Goal: Entertainment & Leisure: Consume media (video, audio)

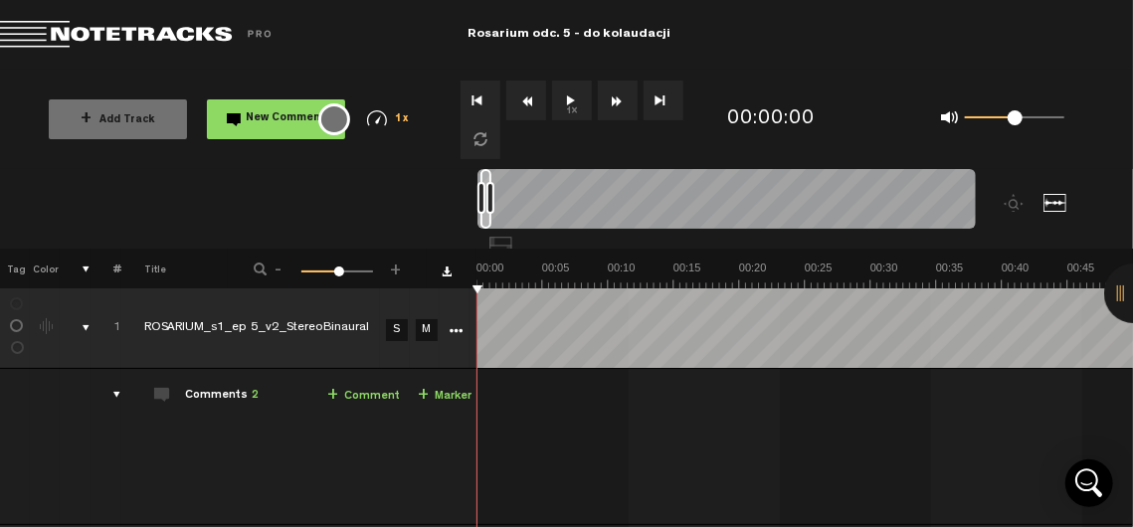
click at [573, 104] on button "1x" at bounding box center [572, 101] width 40 height 40
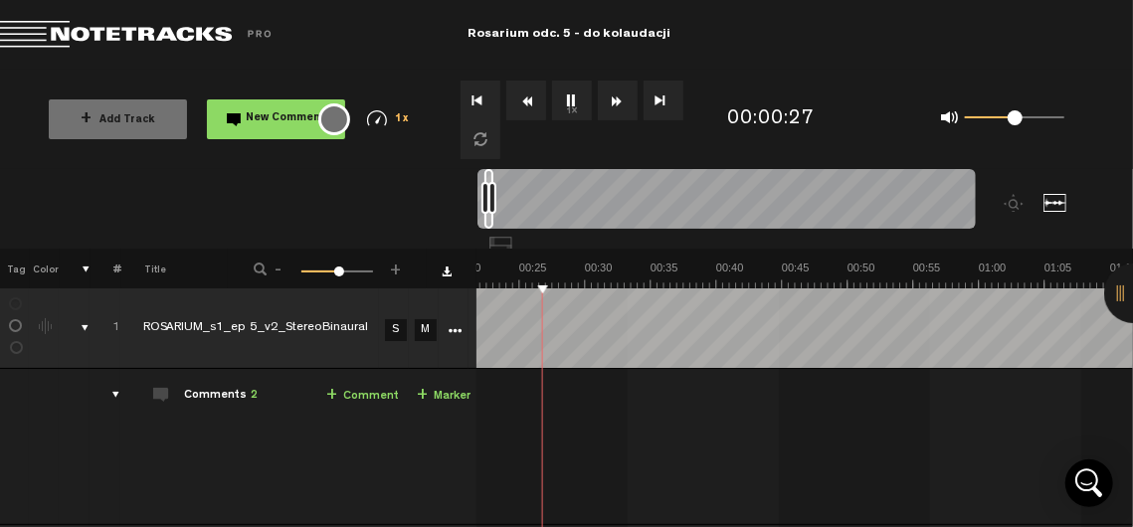
scroll to position [0, 285]
click at [577, 103] on button "1x" at bounding box center [572, 101] width 40 height 40
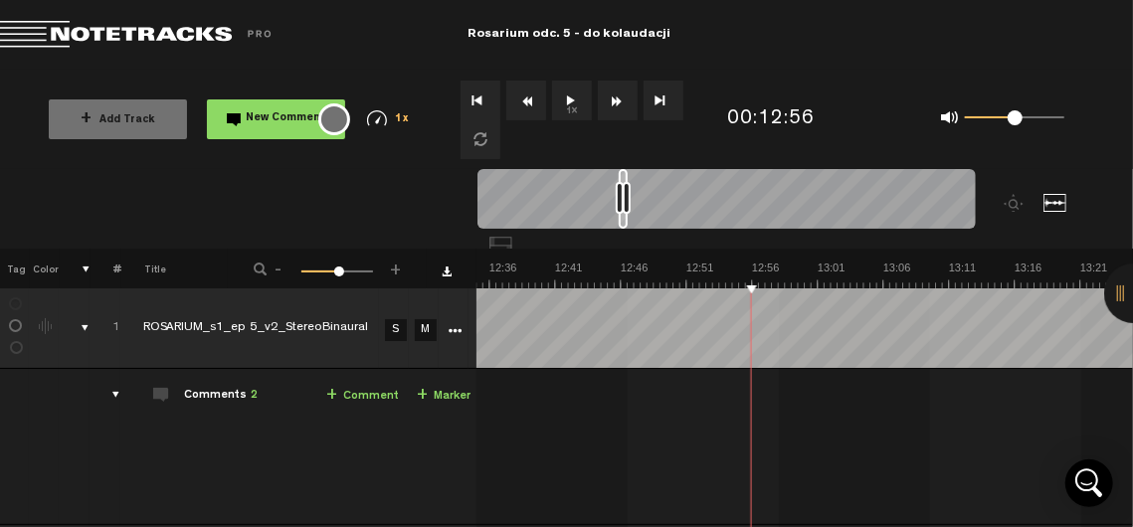
click at [570, 93] on button "1x" at bounding box center [572, 101] width 40 height 40
click at [565, 98] on button "1x" at bounding box center [572, 101] width 40 height 40
click at [564, 109] on button "1x" at bounding box center [572, 101] width 40 height 40
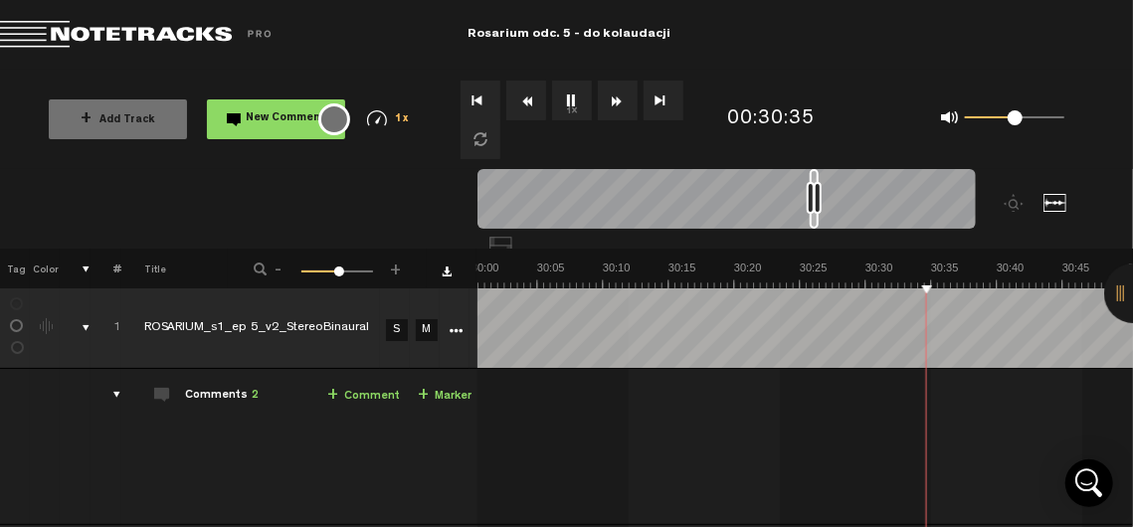
scroll to position [0, 23442]
click at [567, 91] on button "1x" at bounding box center [572, 101] width 40 height 40
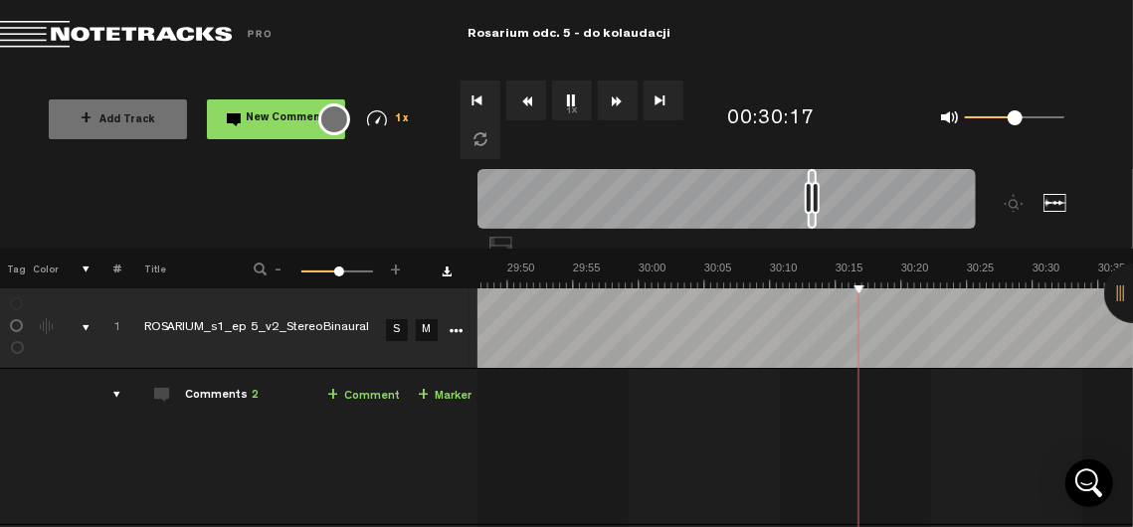
scroll to position [0, 23299]
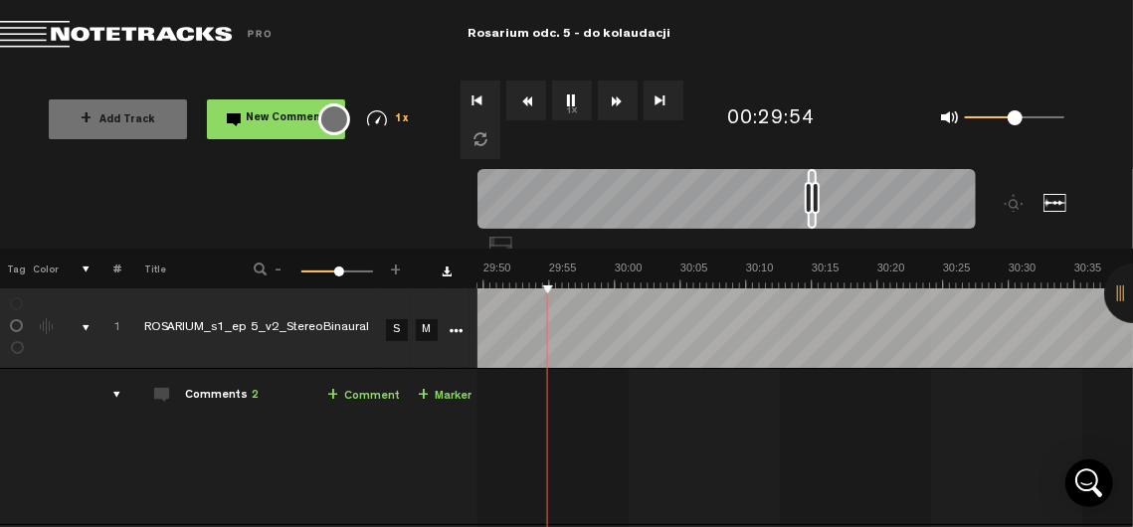
click at [582, 95] on button "1x" at bounding box center [572, 101] width 40 height 40
drag, startPoint x: 582, startPoint y: 95, endPoint x: 553, endPoint y: 95, distance: 28.8
click at [553, 95] on button "1x" at bounding box center [572, 101] width 40 height 40
click at [569, 100] on button "1x" at bounding box center [572, 101] width 40 height 40
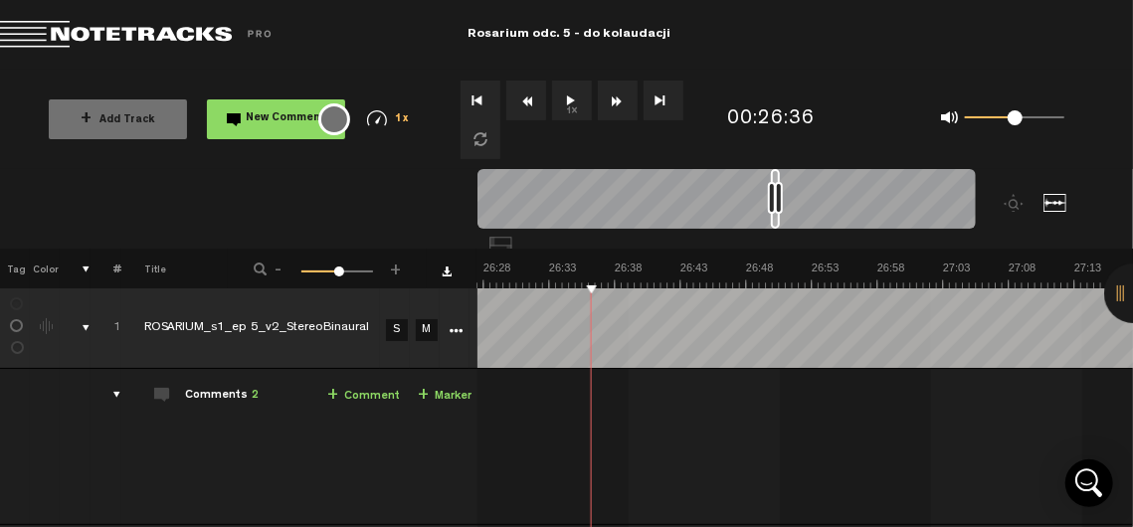
click at [577, 104] on button "1x" at bounding box center [572, 101] width 40 height 40
click at [575, 112] on button "1x" at bounding box center [572, 101] width 40 height 40
click at [573, 96] on button "1x" at bounding box center [572, 101] width 40 height 40
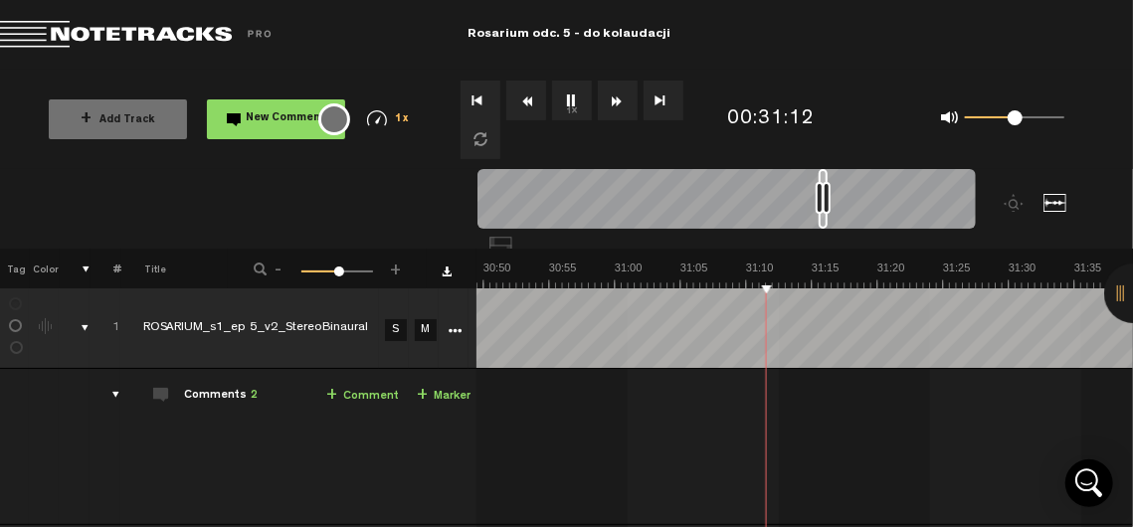
click at [573, 100] on button "1x" at bounding box center [572, 101] width 40 height 40
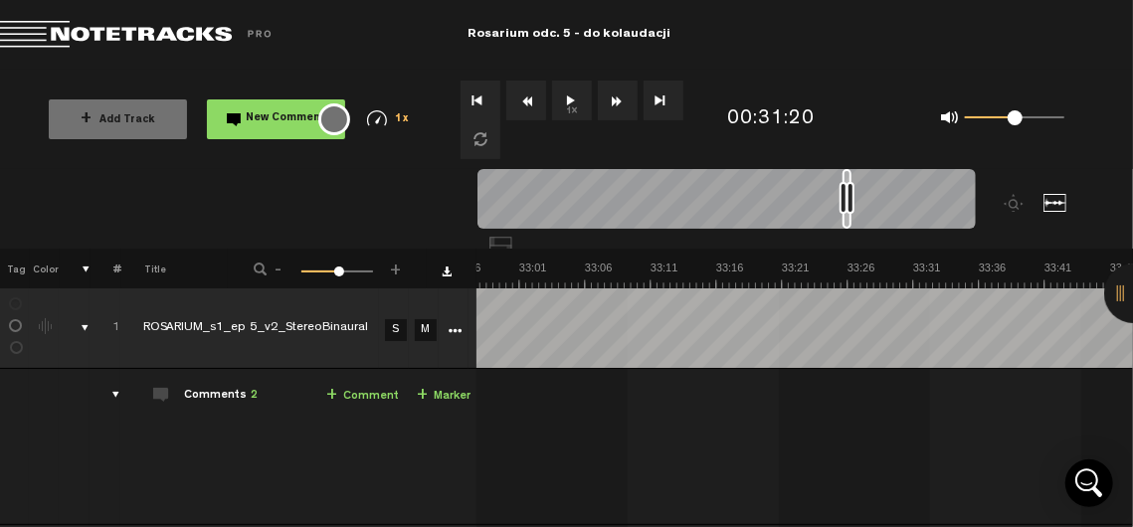
scroll to position [0, 25996]
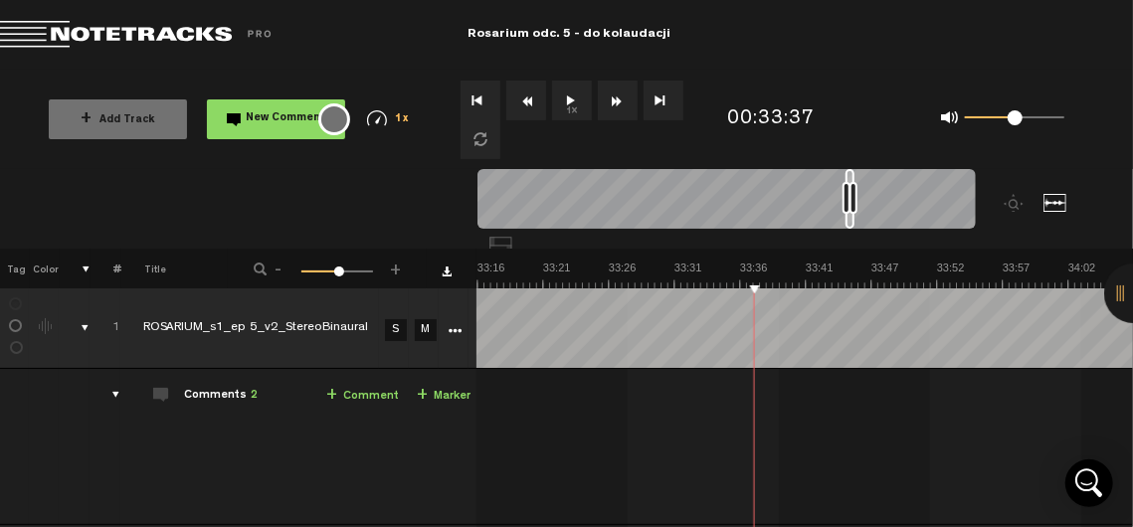
click at [571, 95] on button "1x" at bounding box center [572, 101] width 40 height 40
click at [575, 104] on button "1x" at bounding box center [572, 101] width 40 height 40
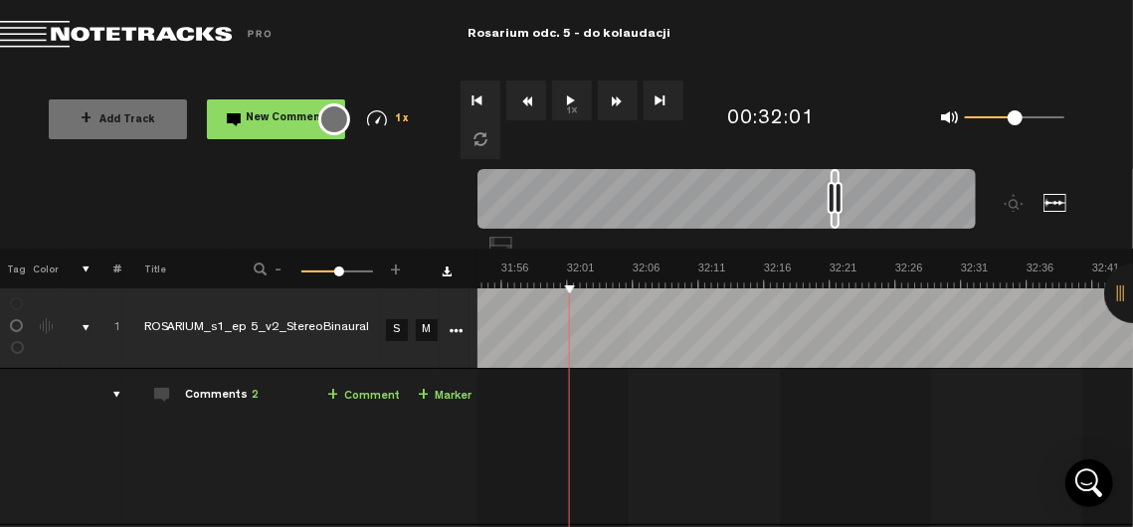
click at [561, 104] on button "1x" at bounding box center [572, 101] width 40 height 40
drag, startPoint x: 561, startPoint y: 104, endPoint x: 674, endPoint y: 25, distance: 138.5
click at [674, 25] on md-toolbar "Exit Project Rosarium odc. 5 - do kolaudacji" at bounding box center [566, 35] width 1133 height 70
click at [571, 108] on button "1x" at bounding box center [572, 101] width 40 height 40
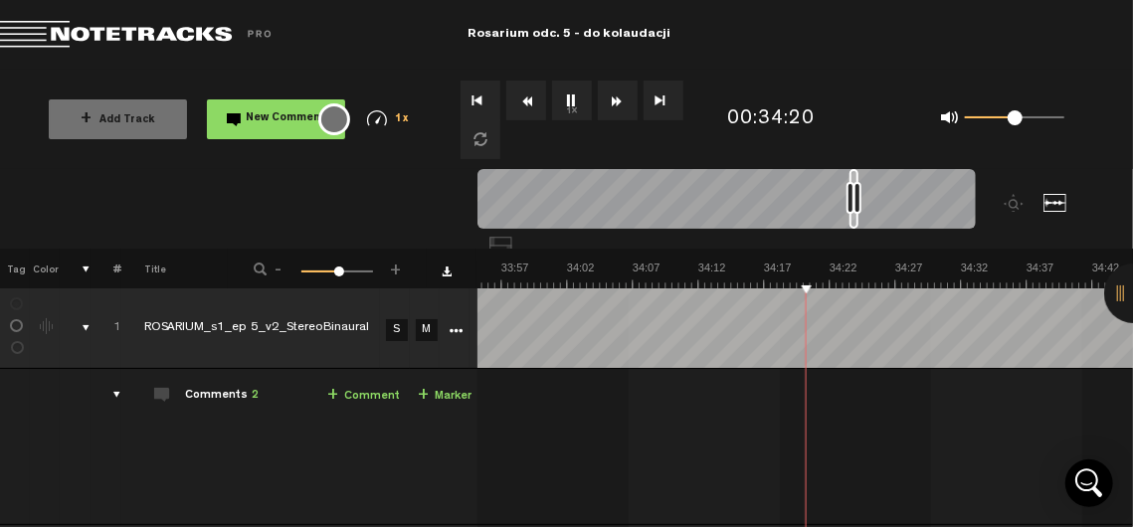
scroll to position [0, 26497]
click at [1066, 35] on md-toolbar "Exit Project Rosarium odc. 5 - do kolaudacji" at bounding box center [566, 35] width 1133 height 70
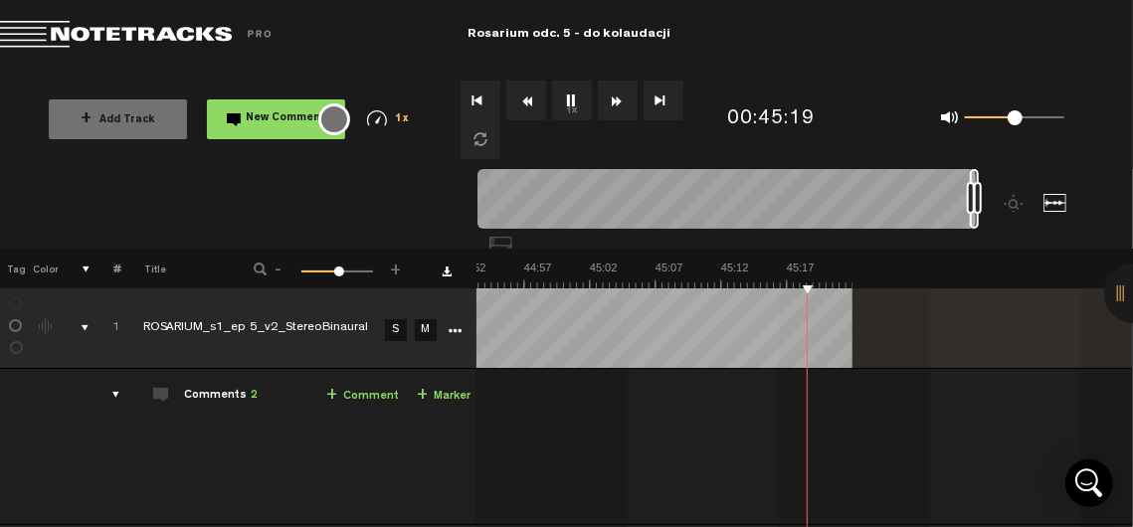
scroll to position [0, 35075]
